Goal: Task Accomplishment & Management: Manage account settings

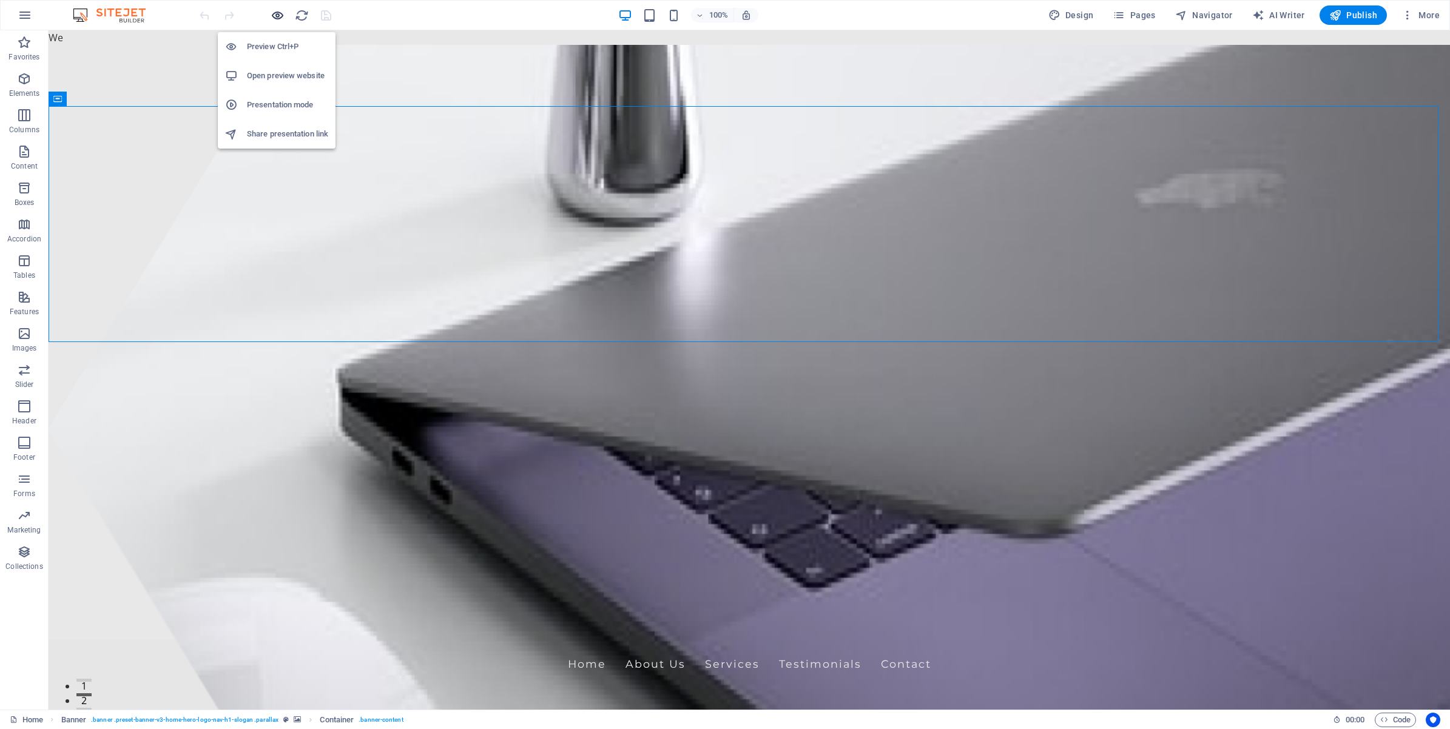
click at [274, 11] on icon "button" at bounding box center [278, 15] width 14 height 14
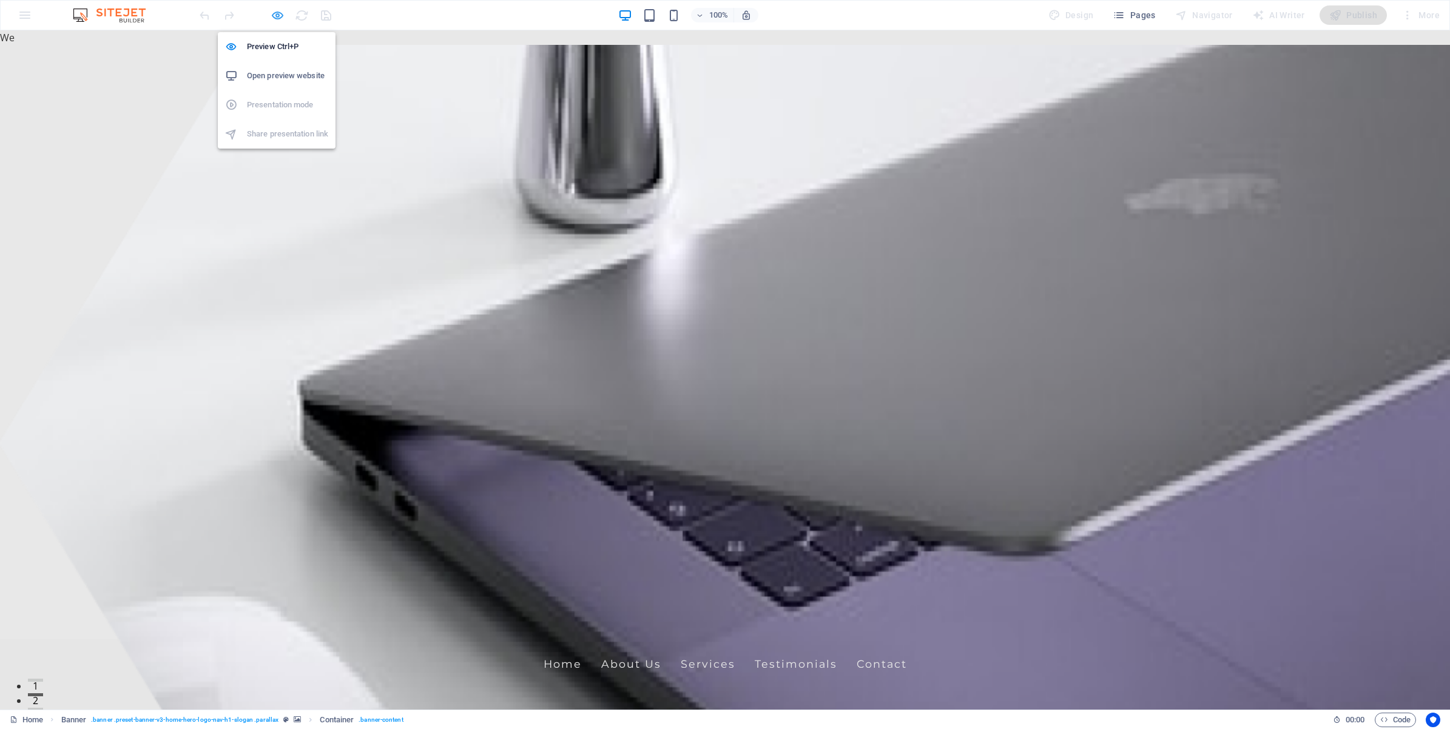
click at [274, 11] on icon "button" at bounding box center [278, 15] width 14 height 14
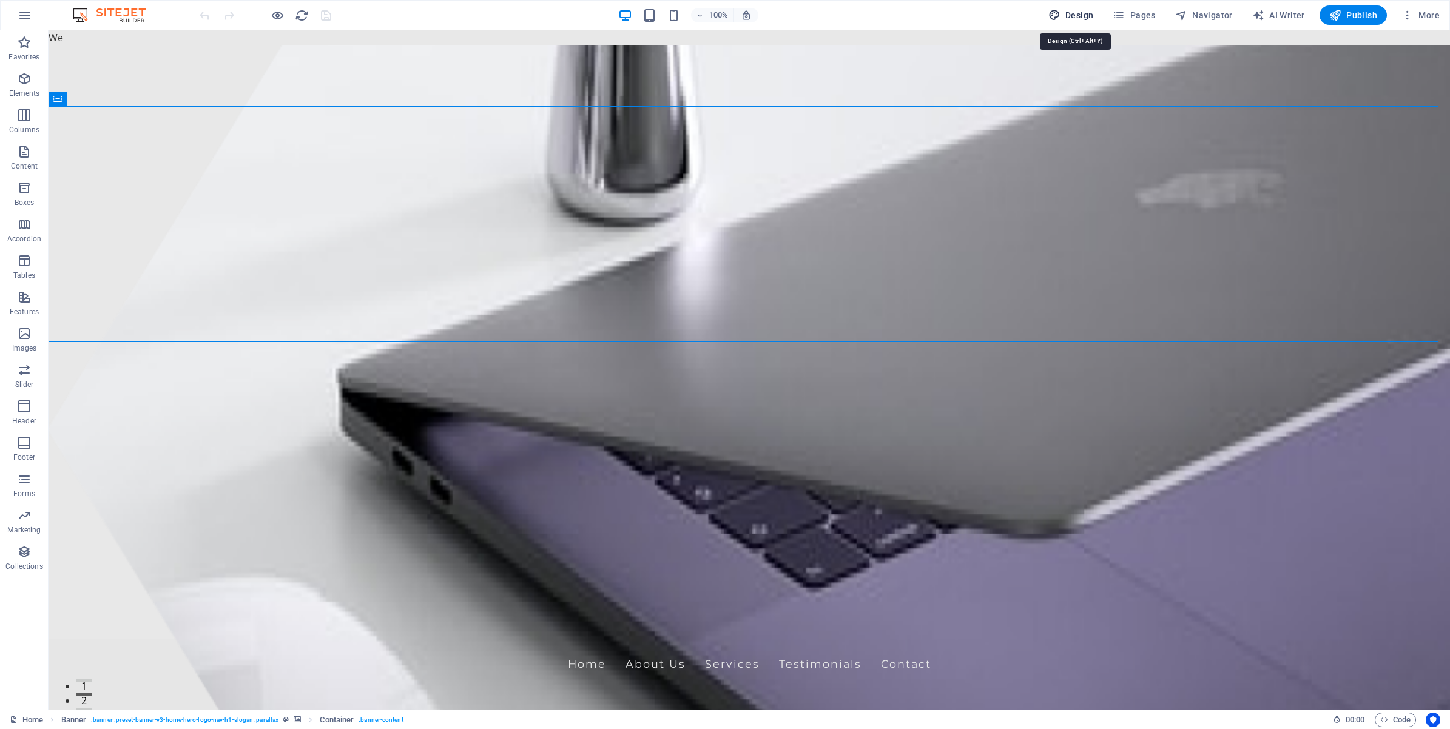
click at [1084, 22] on button "Design" at bounding box center [1071, 14] width 55 height 19
select select "px"
select select "200"
select select "px"
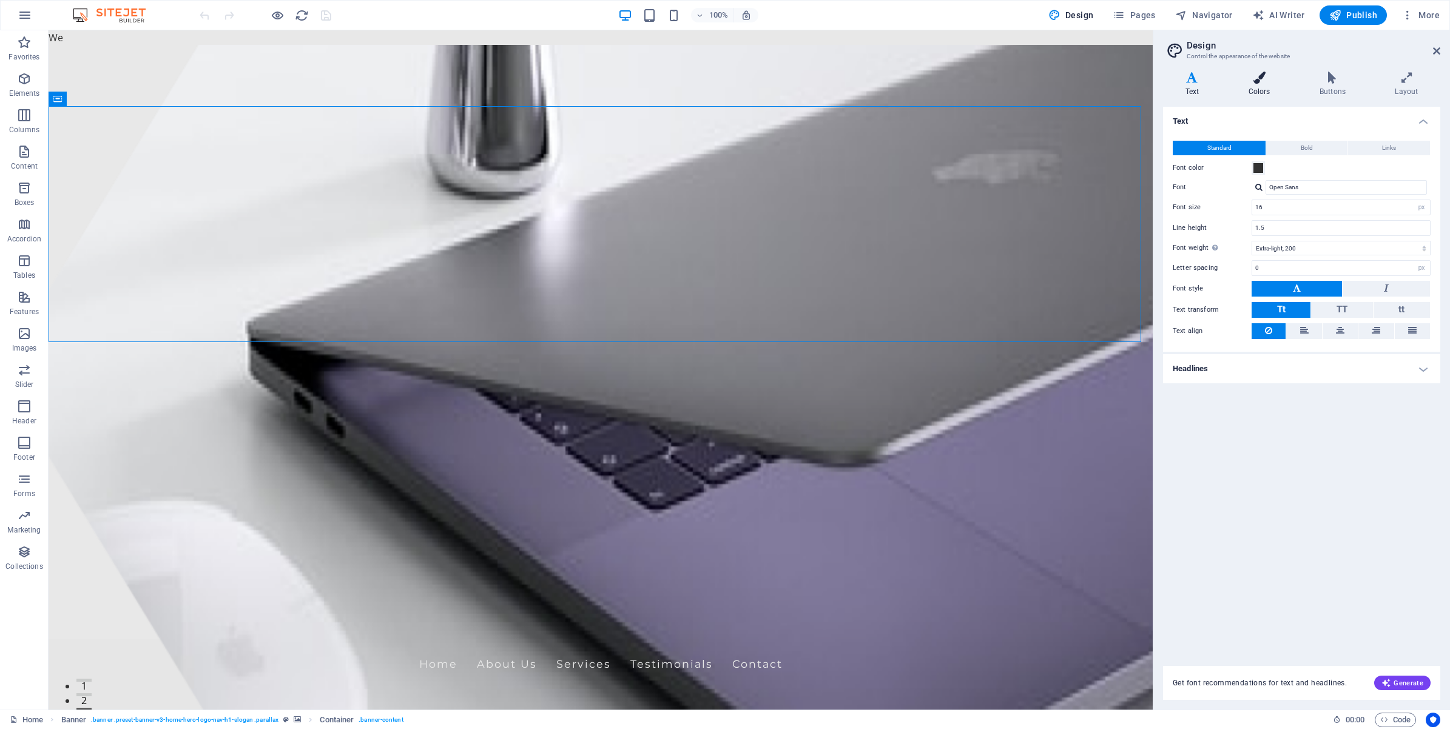
click at [1274, 83] on icon at bounding box center [1259, 78] width 66 height 12
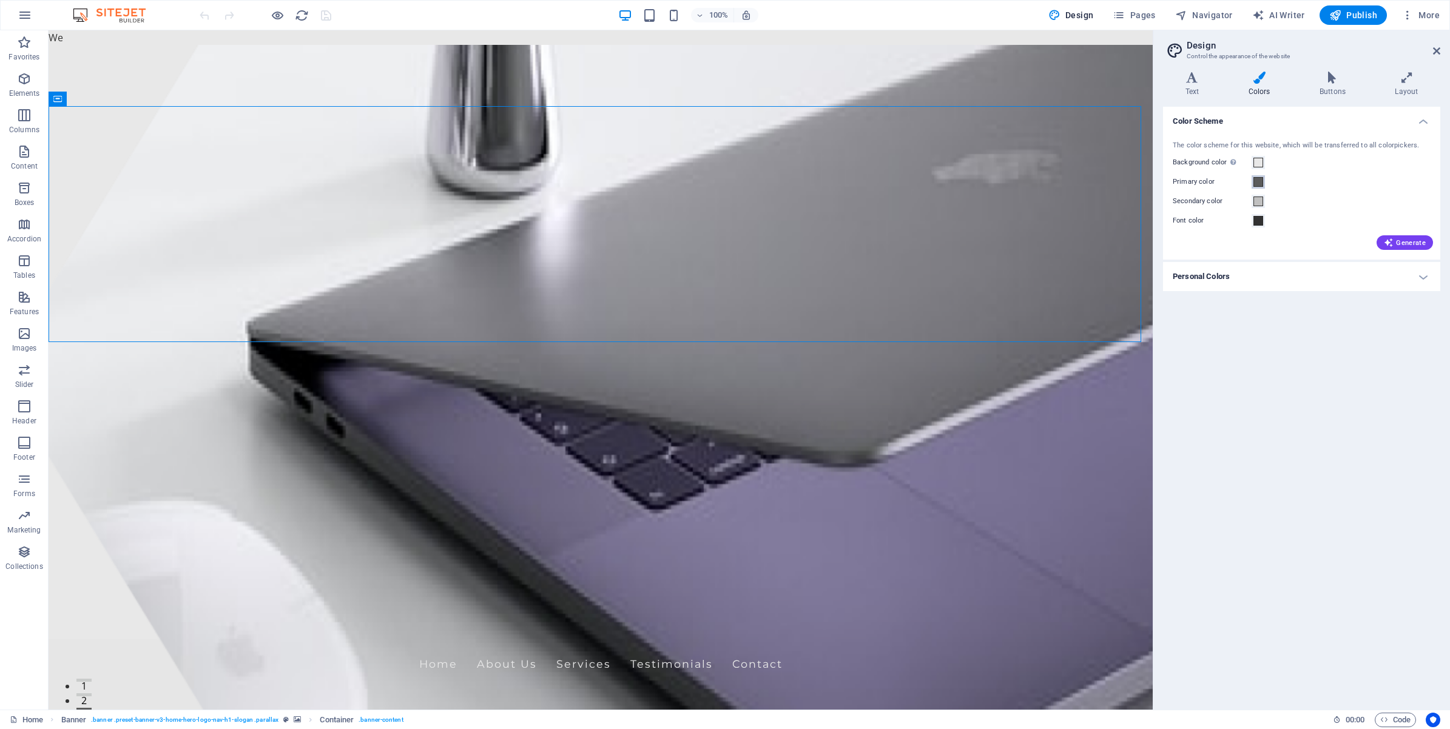
click at [1258, 181] on span at bounding box center [1259, 182] width 10 height 10
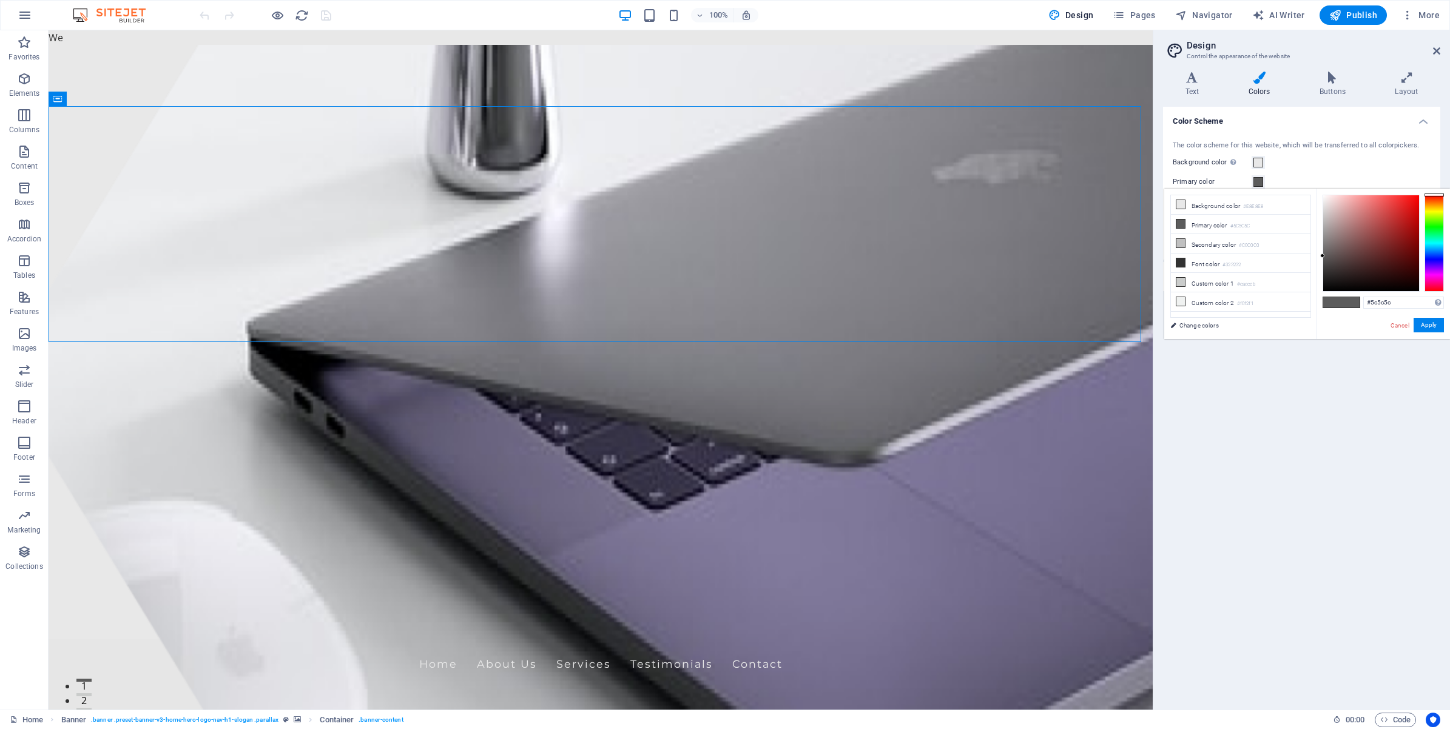
click at [1258, 181] on span at bounding box center [1259, 182] width 10 height 10
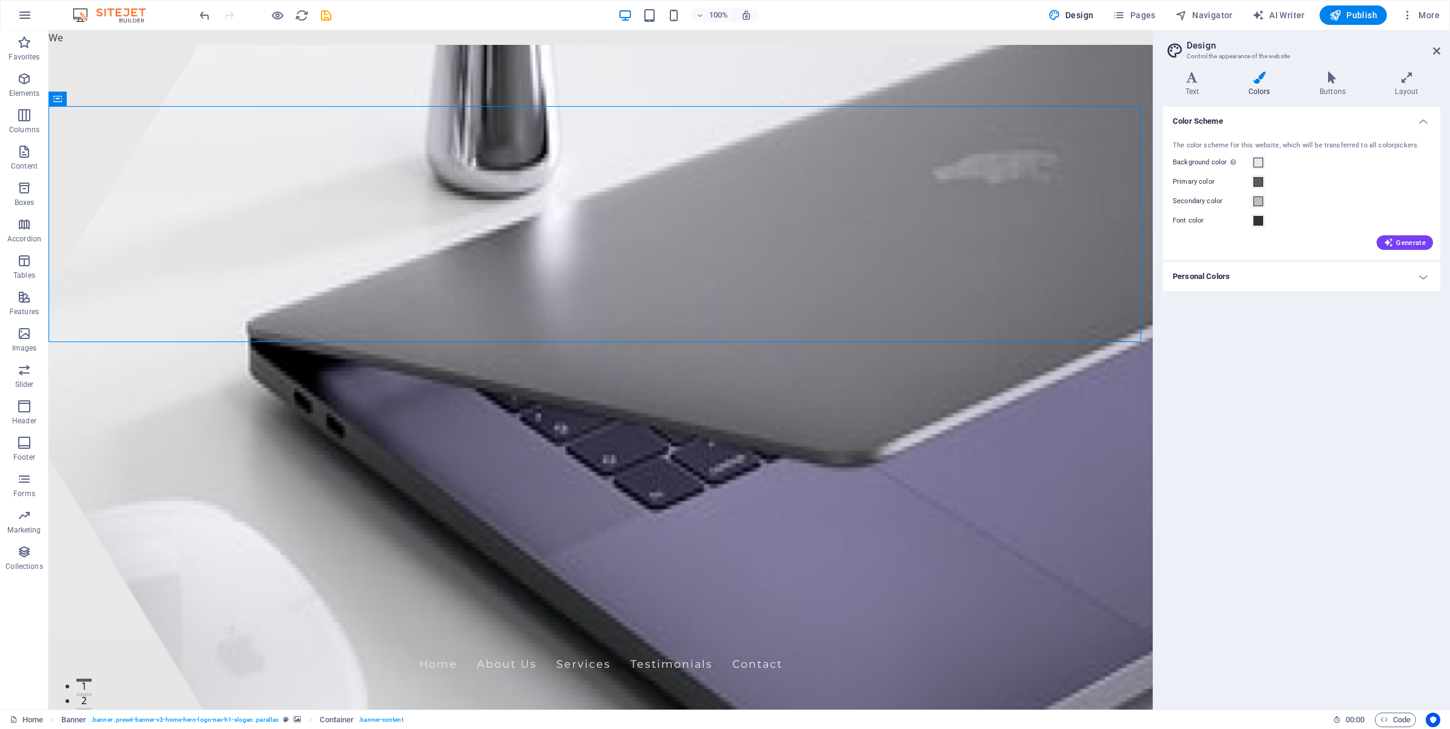
click at [1280, 272] on h4 "Personal Colors" at bounding box center [1301, 276] width 277 height 29
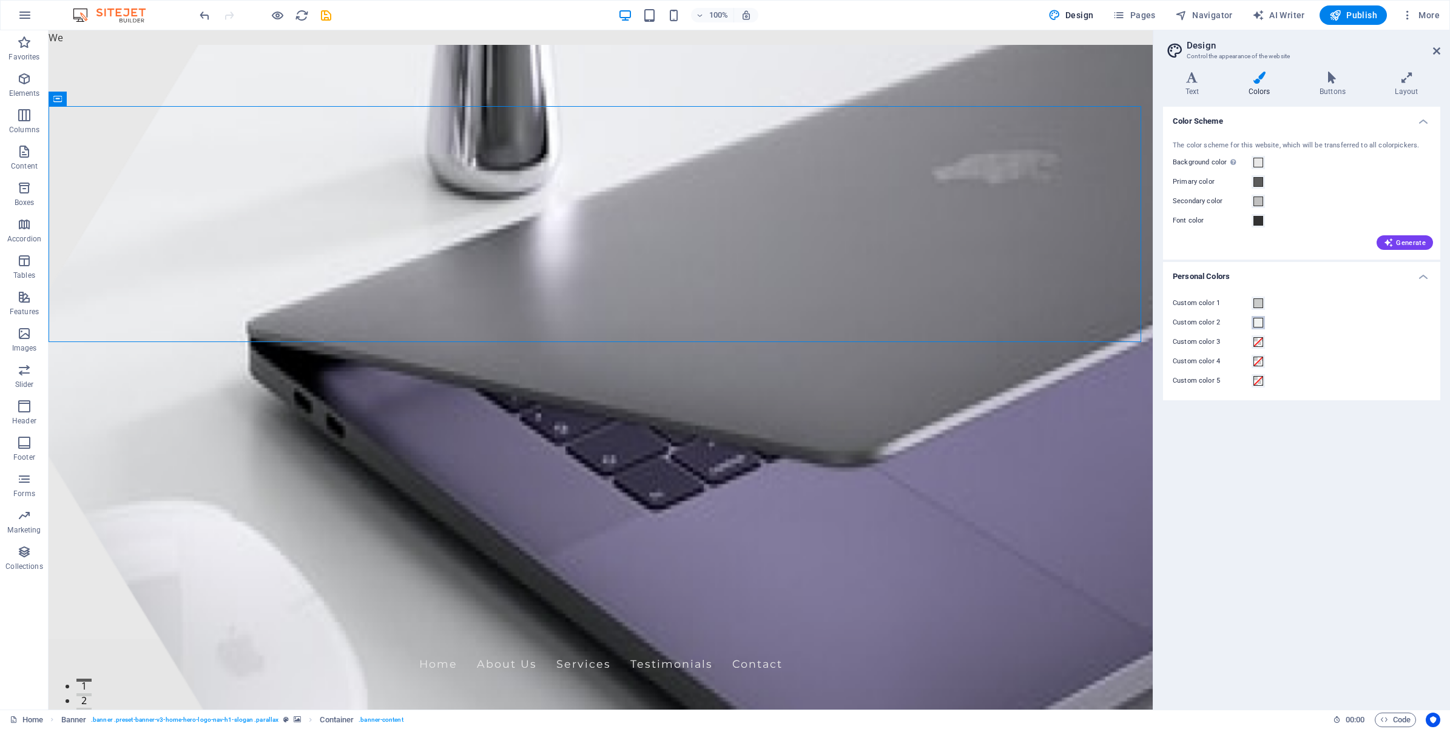
click at [1257, 322] on span at bounding box center [1259, 323] width 10 height 10
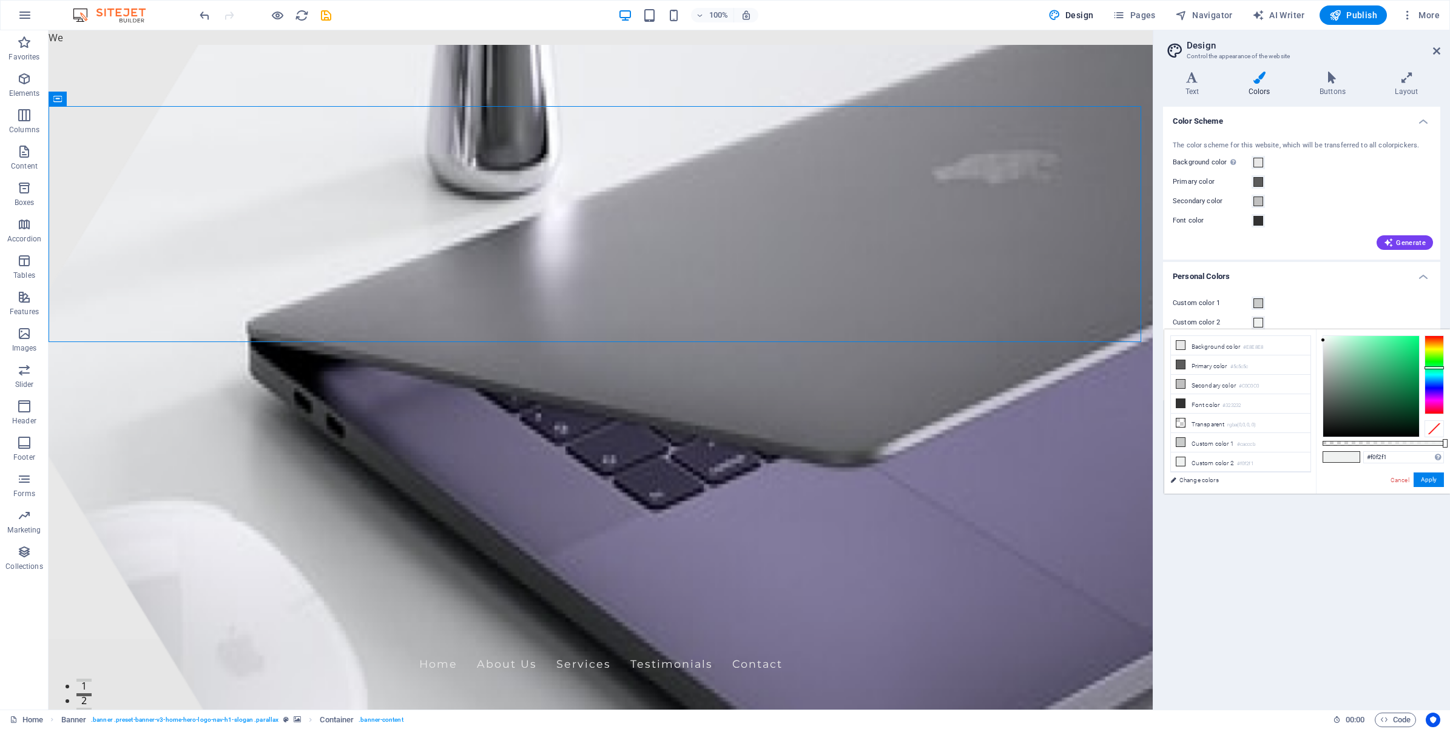
click at [1257, 322] on span at bounding box center [1259, 323] width 10 height 10
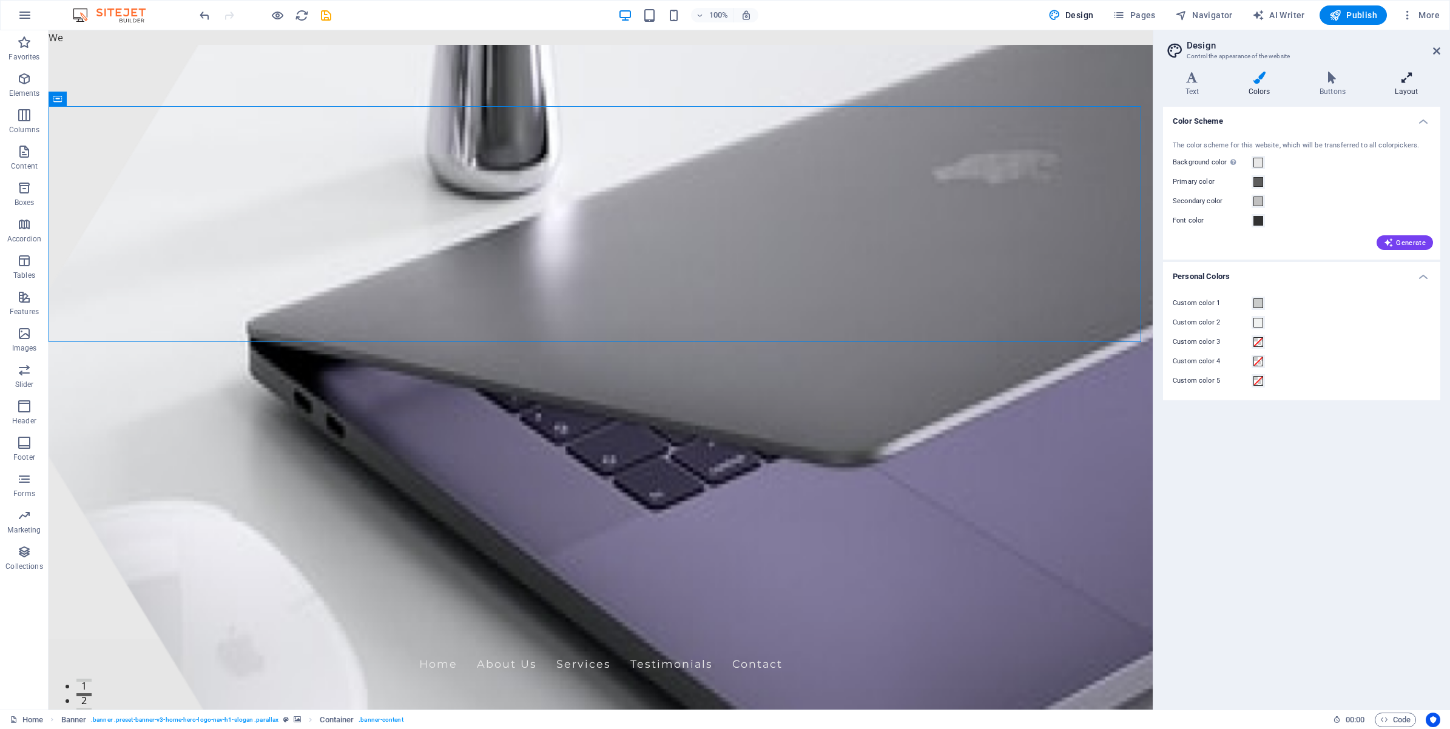
click at [1403, 82] on icon at bounding box center [1406, 78] width 67 height 12
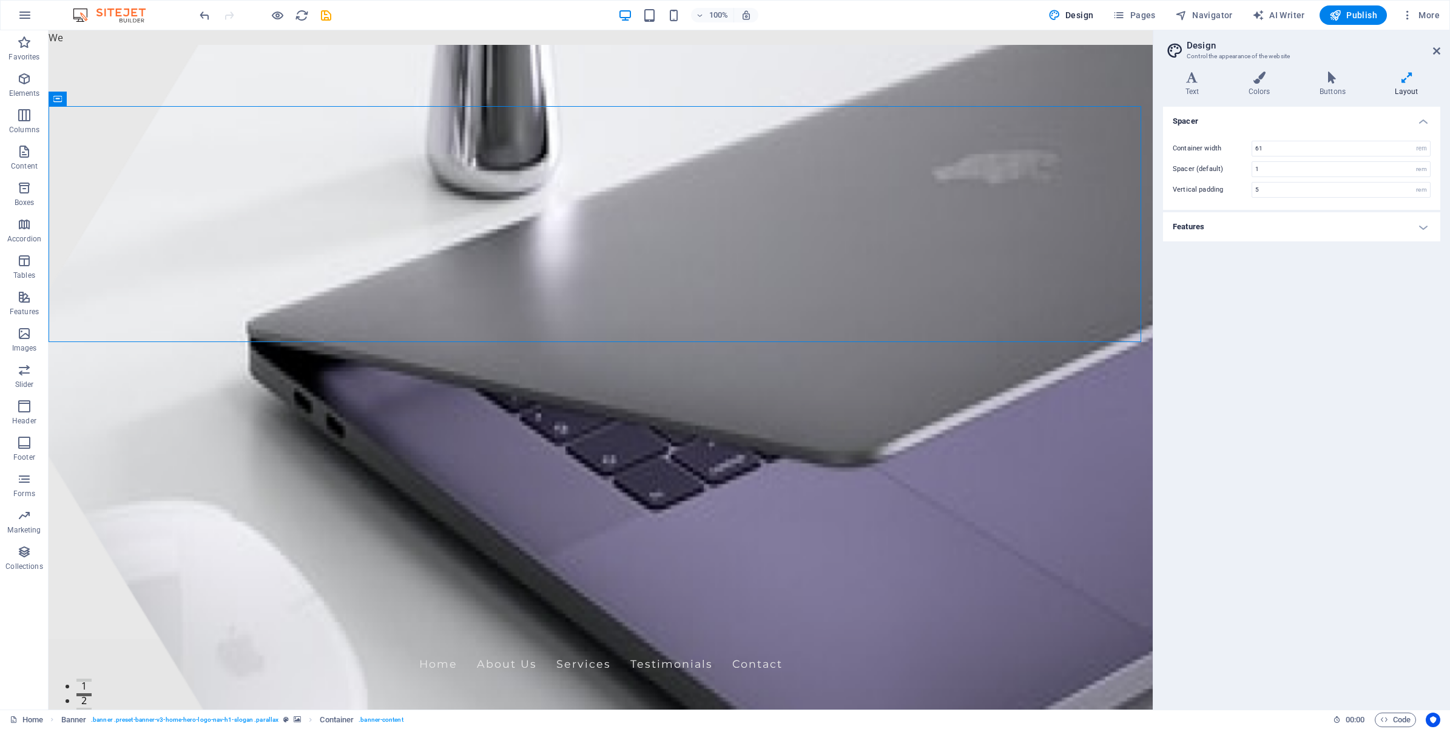
click at [1403, 82] on icon at bounding box center [1406, 78] width 67 height 12
click at [1432, 13] on span "More" at bounding box center [1421, 15] width 38 height 12
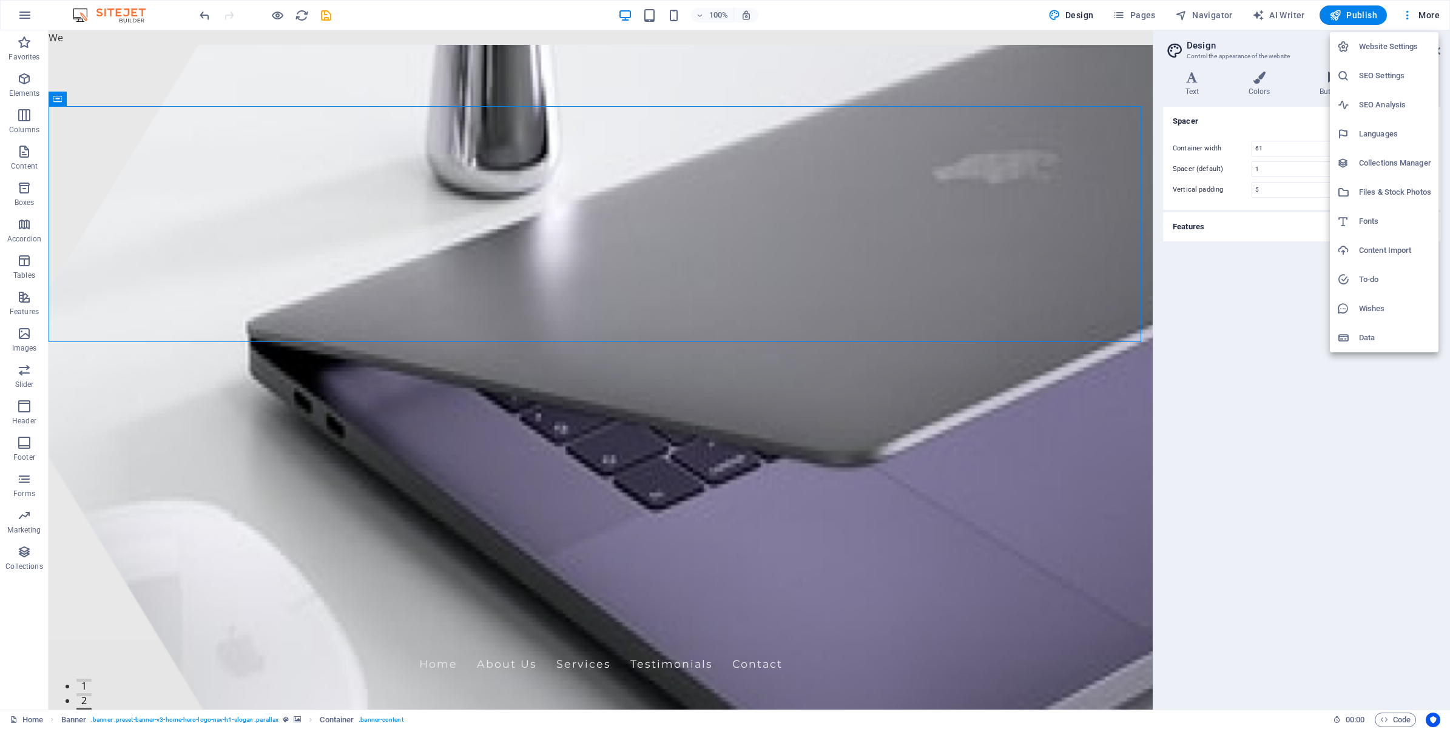
click at [1390, 47] on h6 "Website Settings" at bounding box center [1395, 46] width 72 height 15
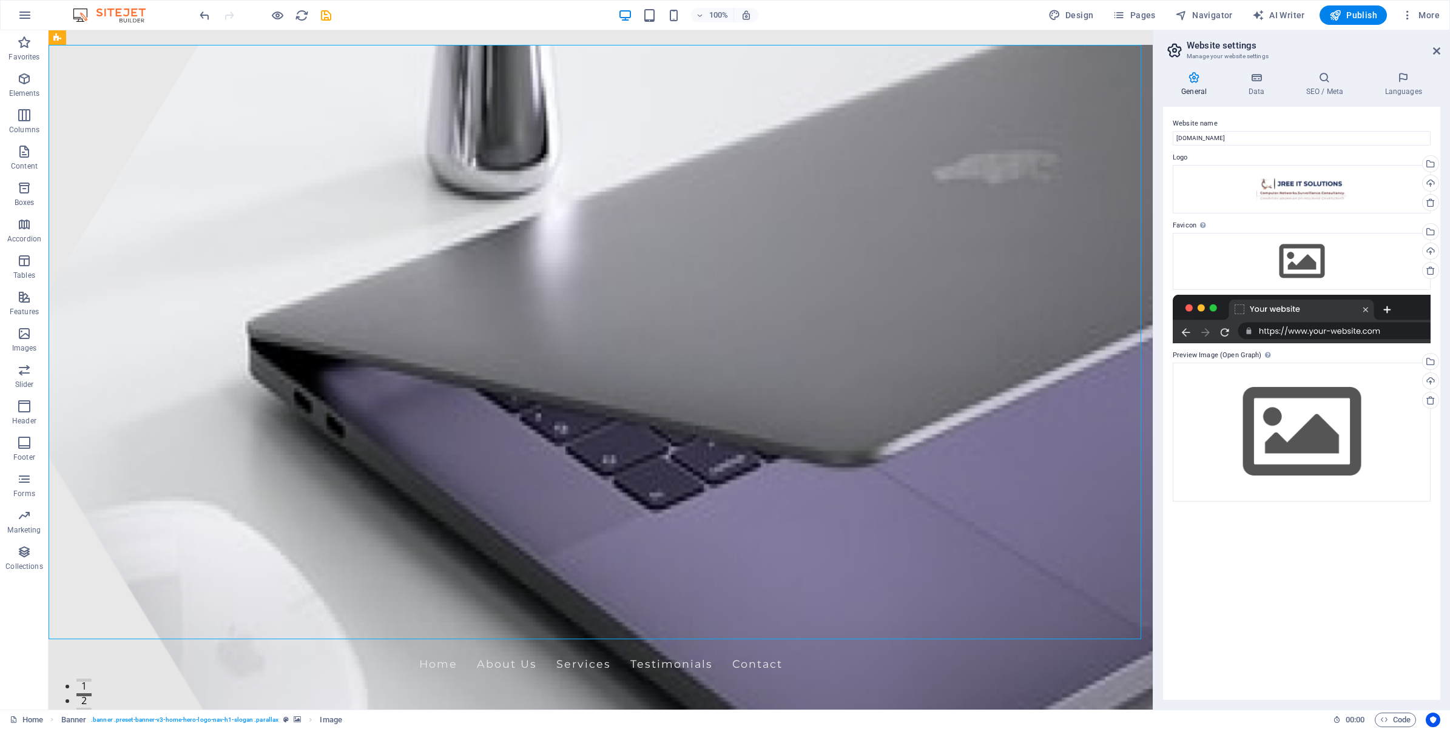
click at [1302, 331] on div at bounding box center [1302, 319] width 258 height 49
